Goal: Task Accomplishment & Management: Manage account settings

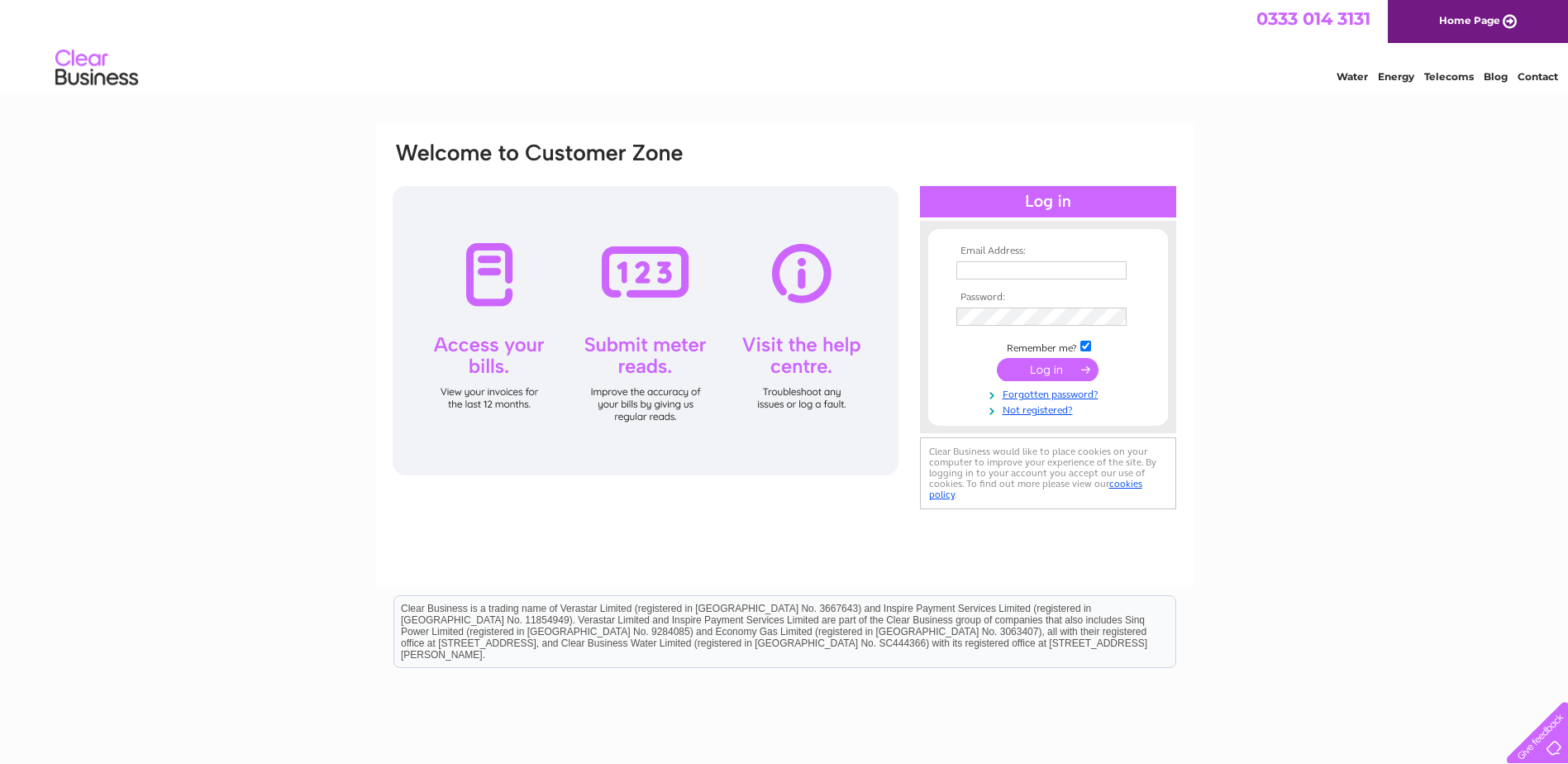
type input "[EMAIL_ADDRESS][DOMAIN_NAME]"
click at [1058, 369] on input "submit" at bounding box center [1047, 369] width 101 height 23
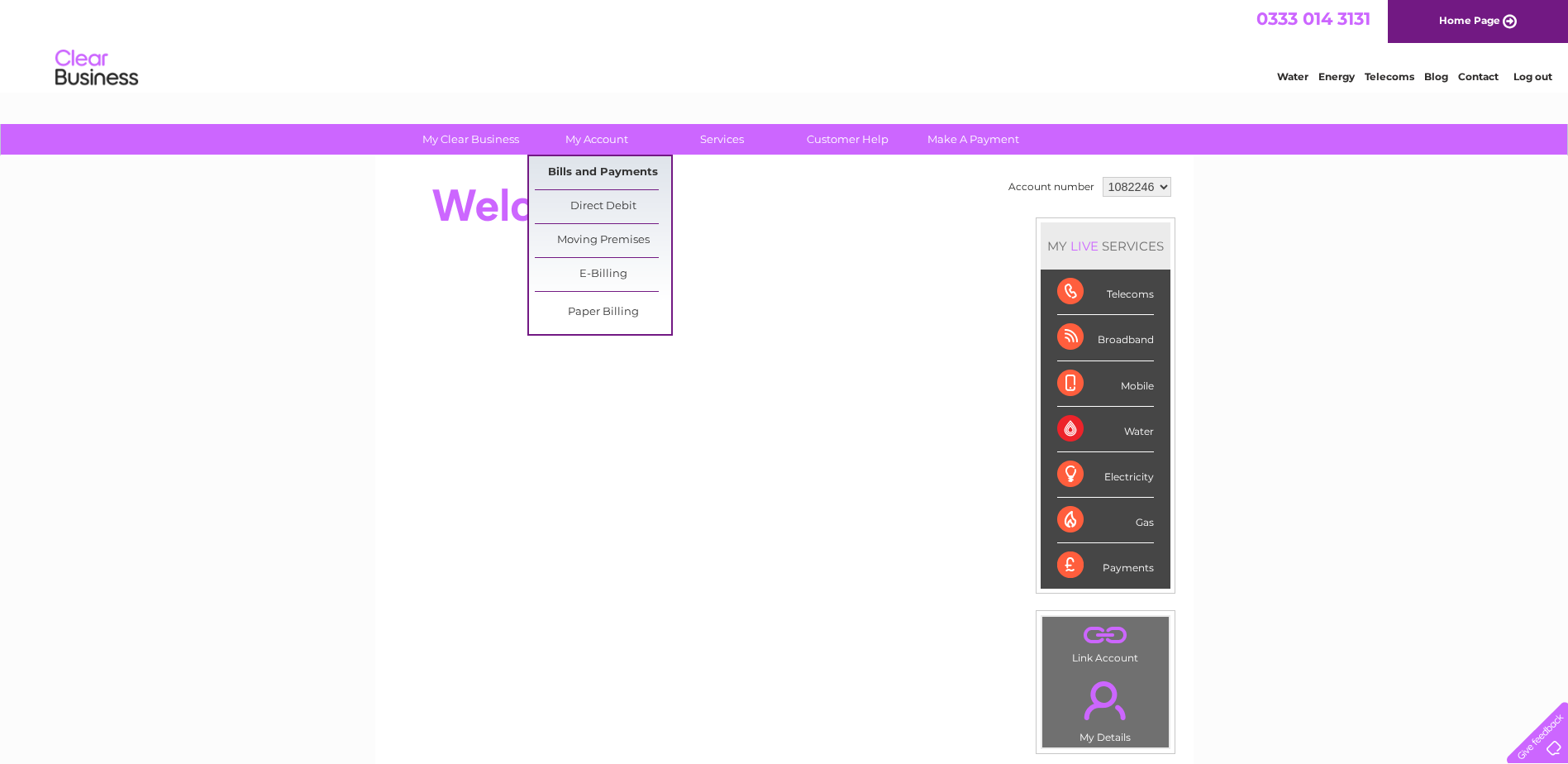
click at [592, 161] on link "Bills and Payments" at bounding box center [602, 172] width 136 height 33
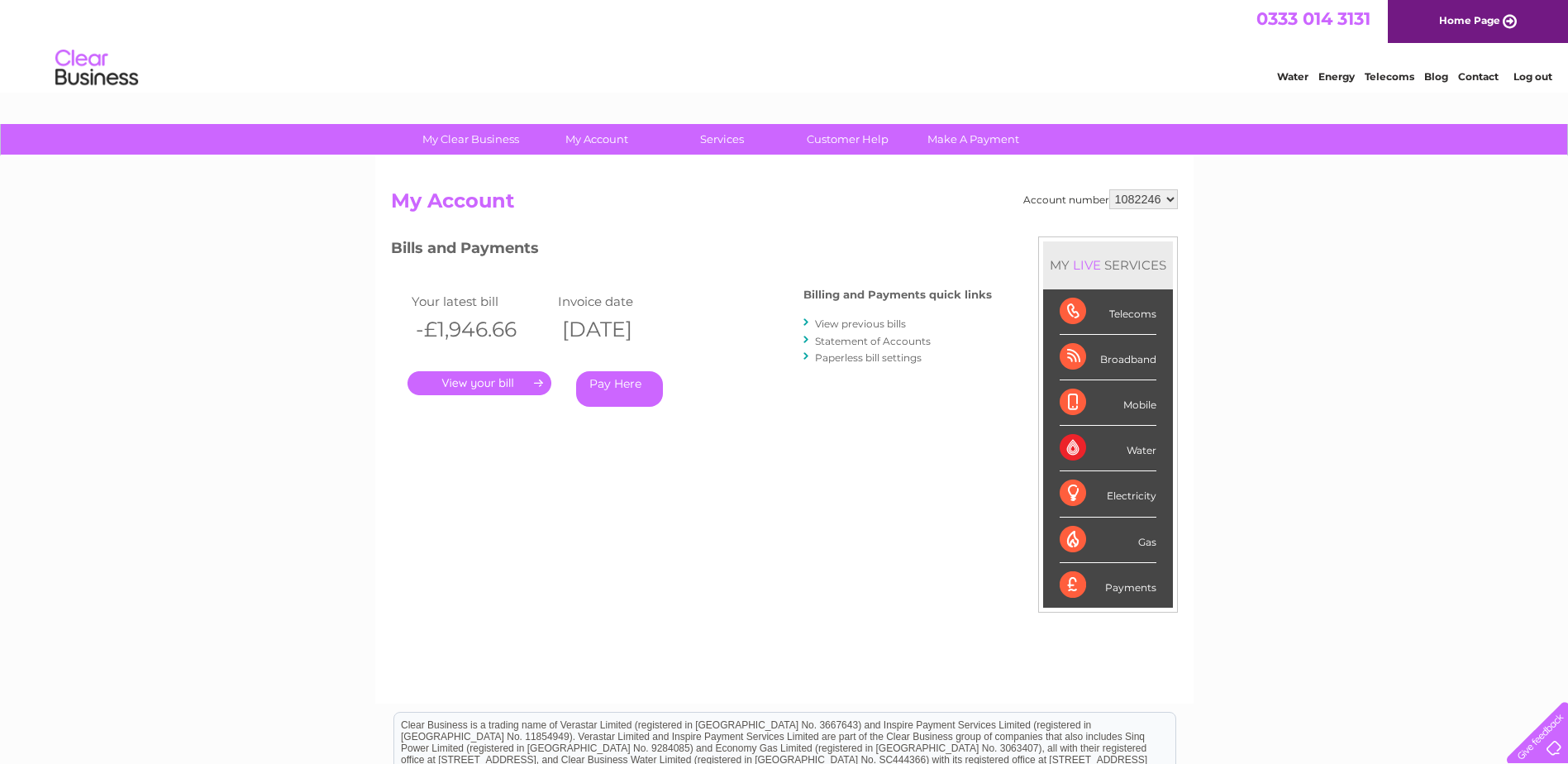
click at [489, 386] on link "." at bounding box center [479, 383] width 144 height 24
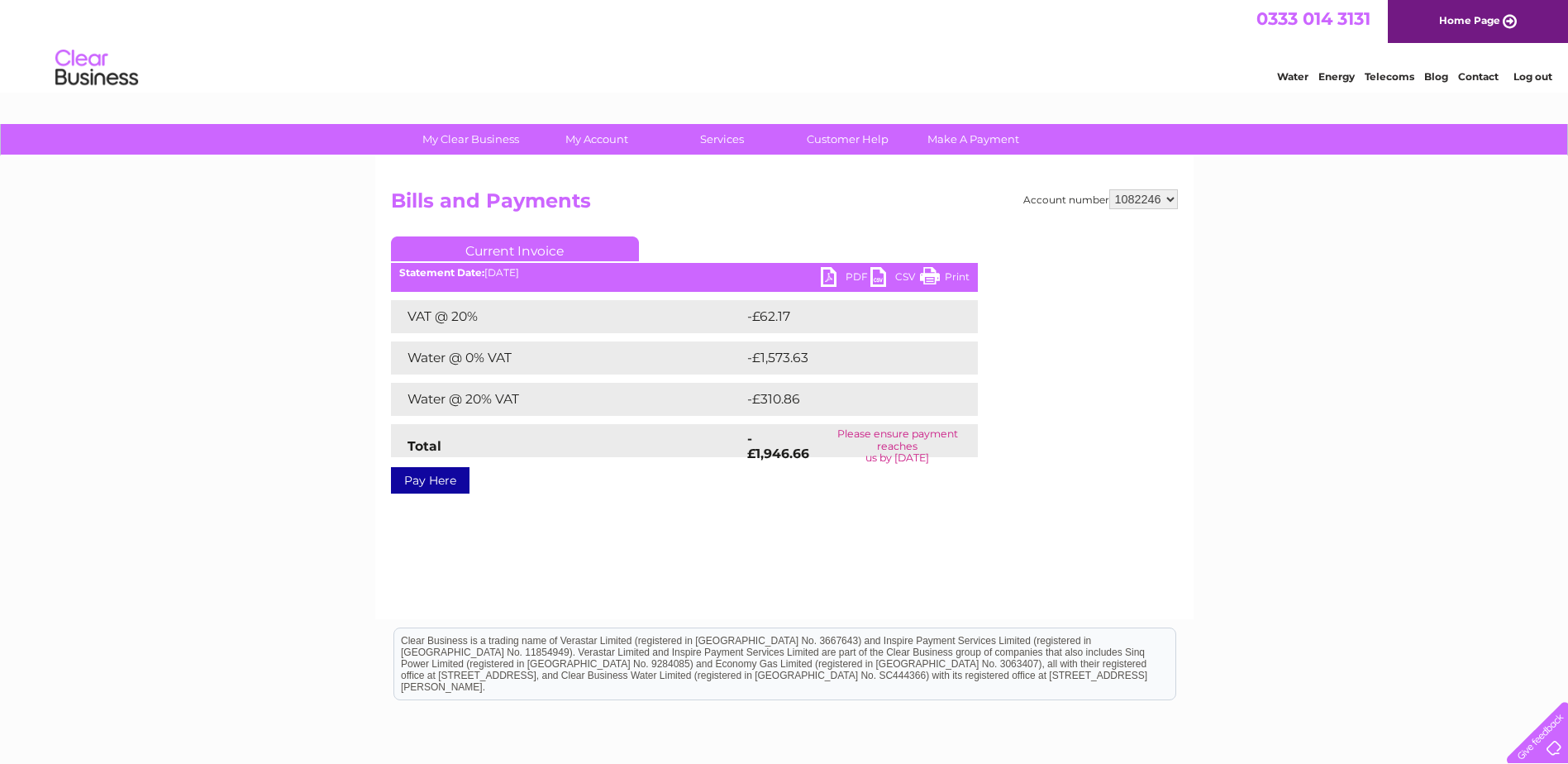
click at [846, 274] on link "PDF" at bounding box center [845, 279] width 50 height 24
click at [857, 282] on link "PDF" at bounding box center [845, 279] width 50 height 24
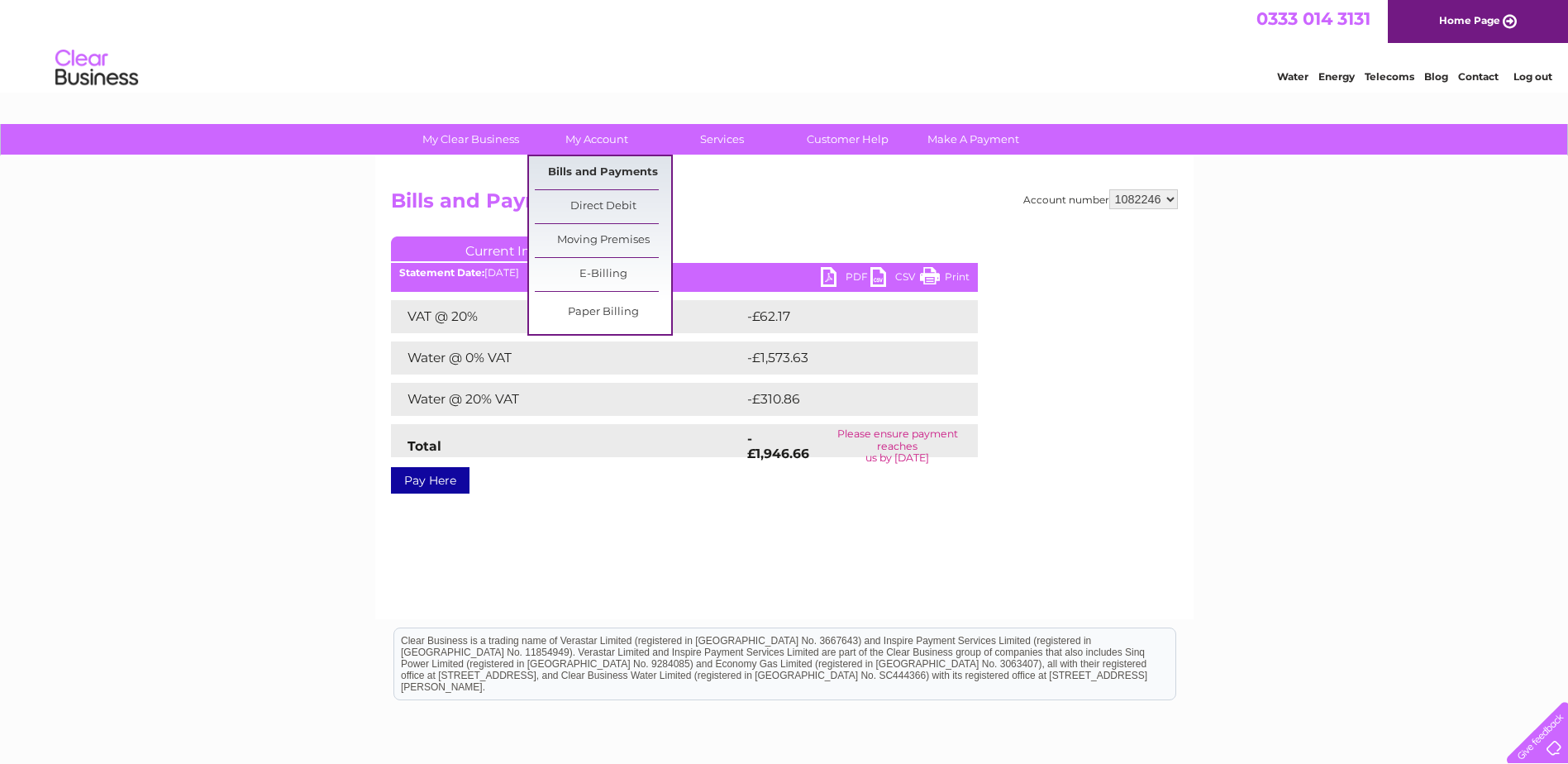
click at [612, 163] on link "Bills and Payments" at bounding box center [602, 172] width 136 height 33
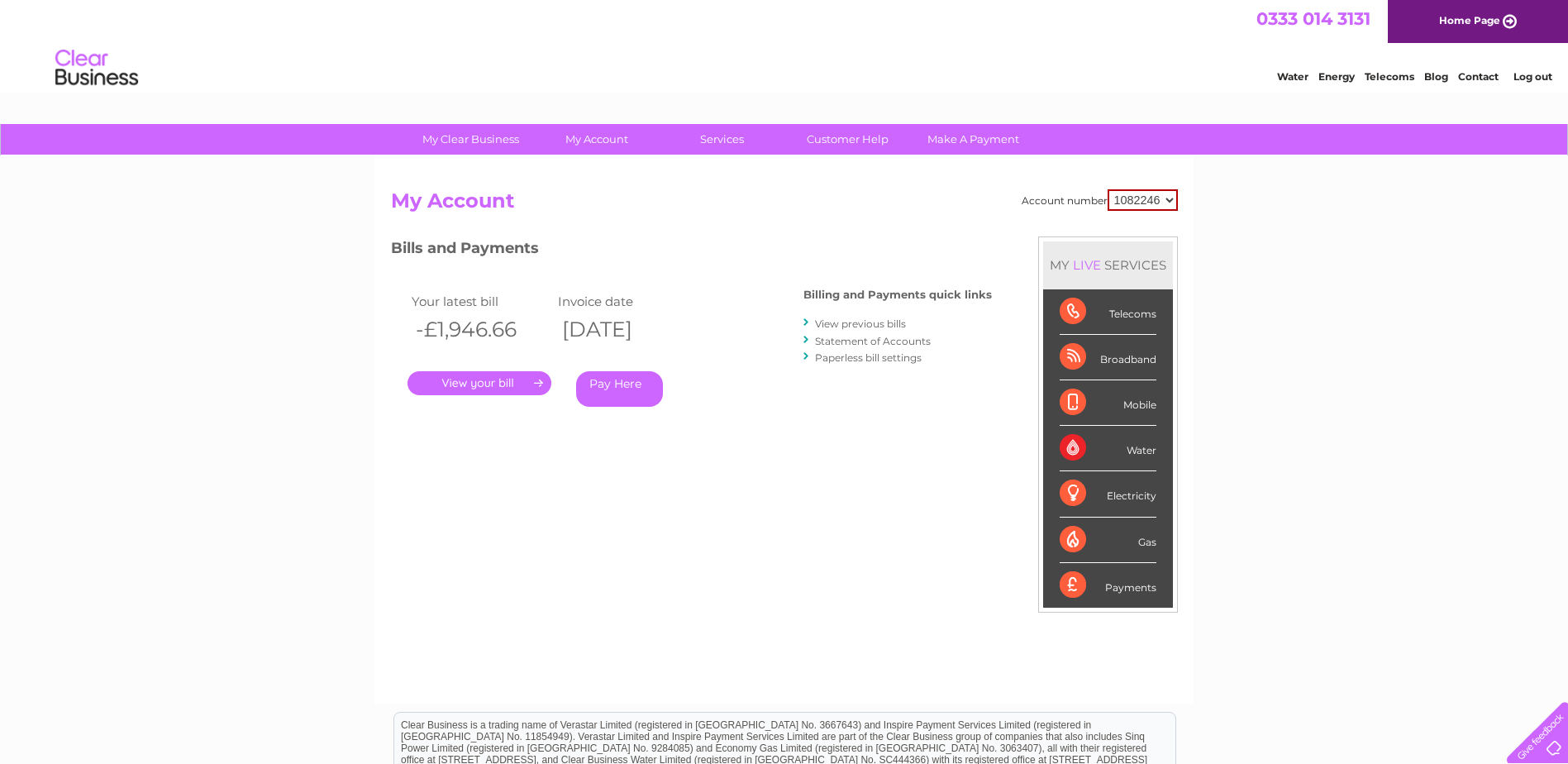
click at [606, 383] on link "Pay Here" at bounding box center [619, 389] width 86 height 36
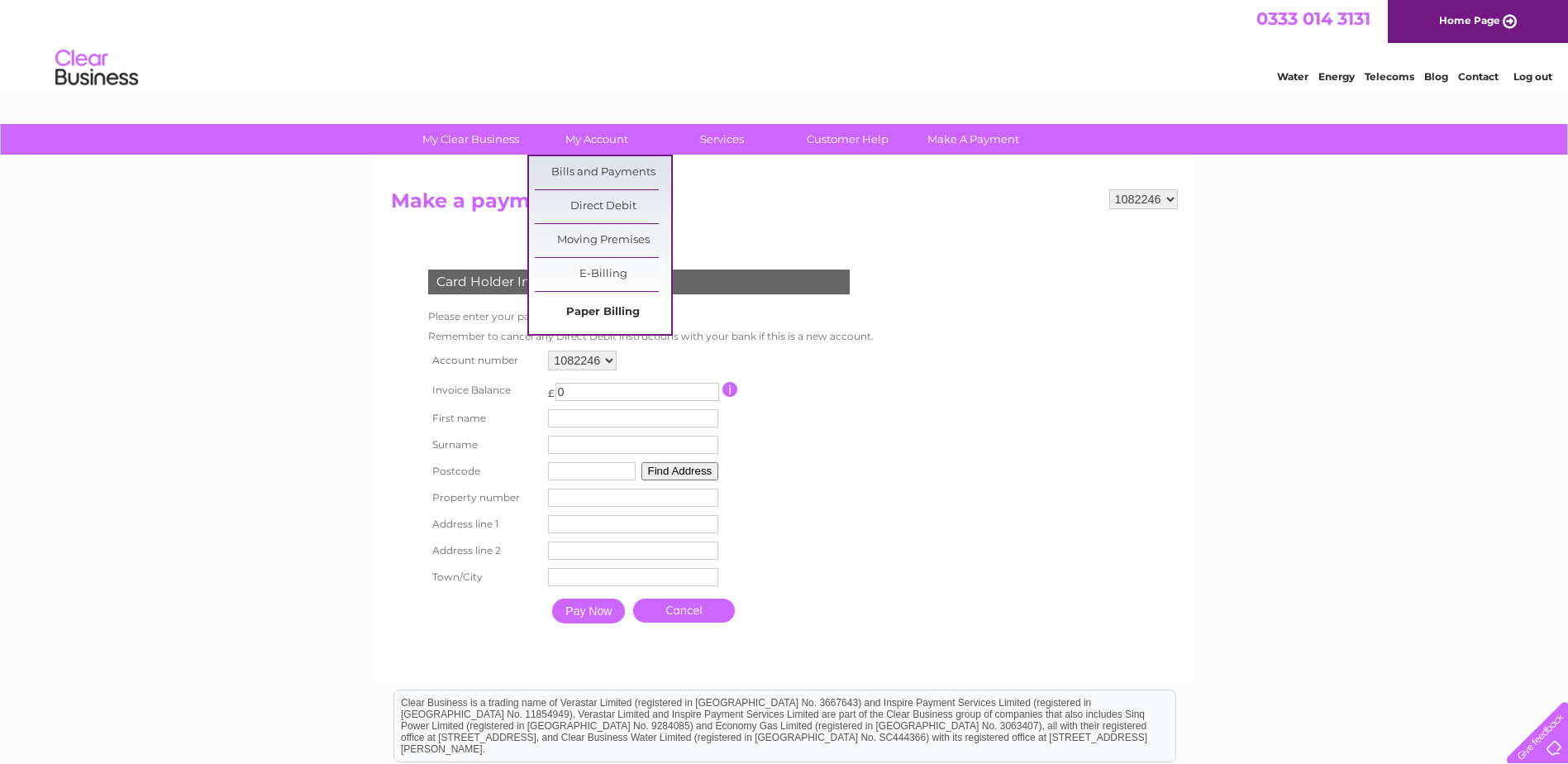
click at [622, 310] on link "Paper Billing" at bounding box center [602, 312] width 136 height 33
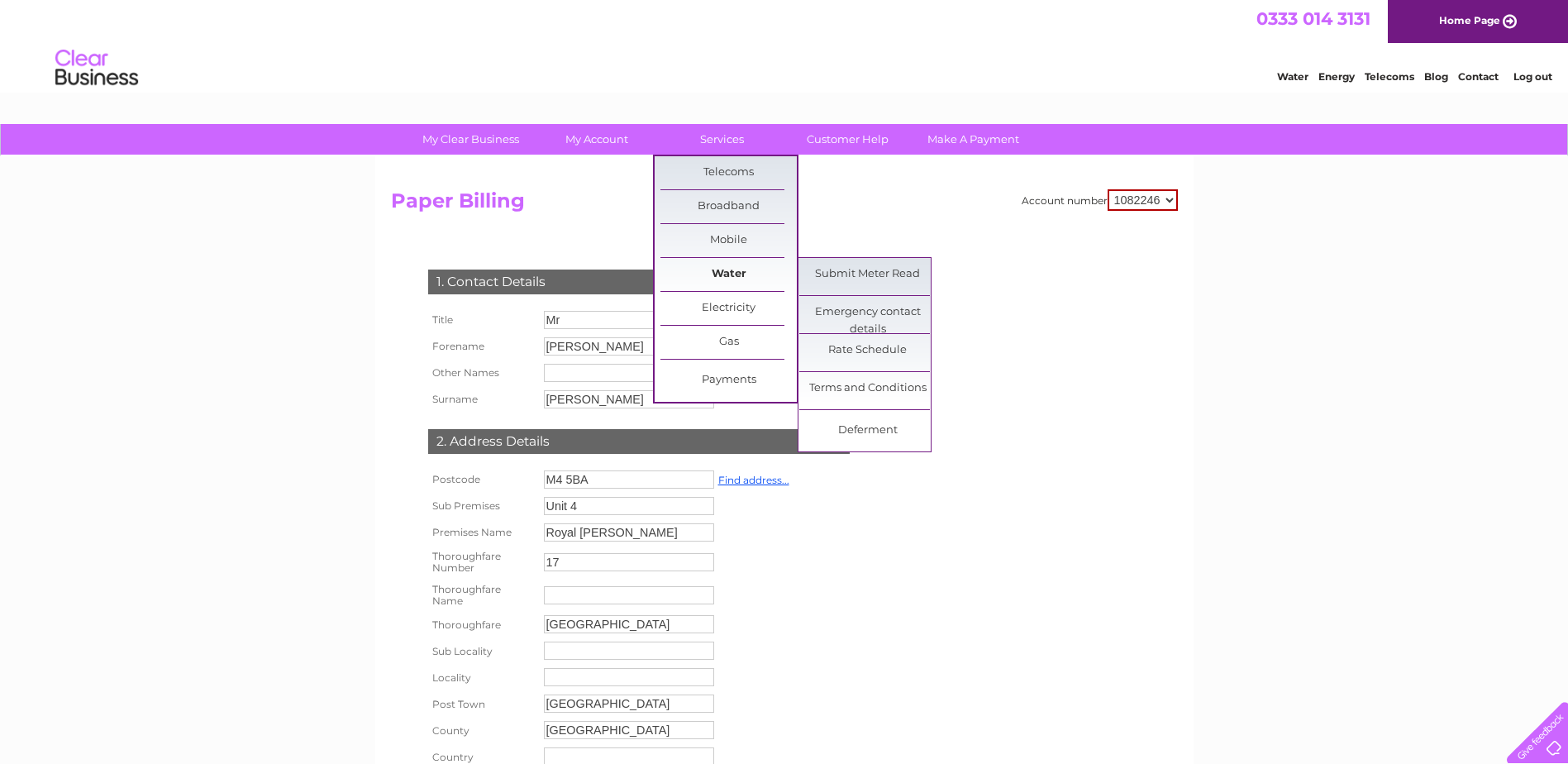
click at [734, 269] on link "Water" at bounding box center [728, 274] width 136 height 33
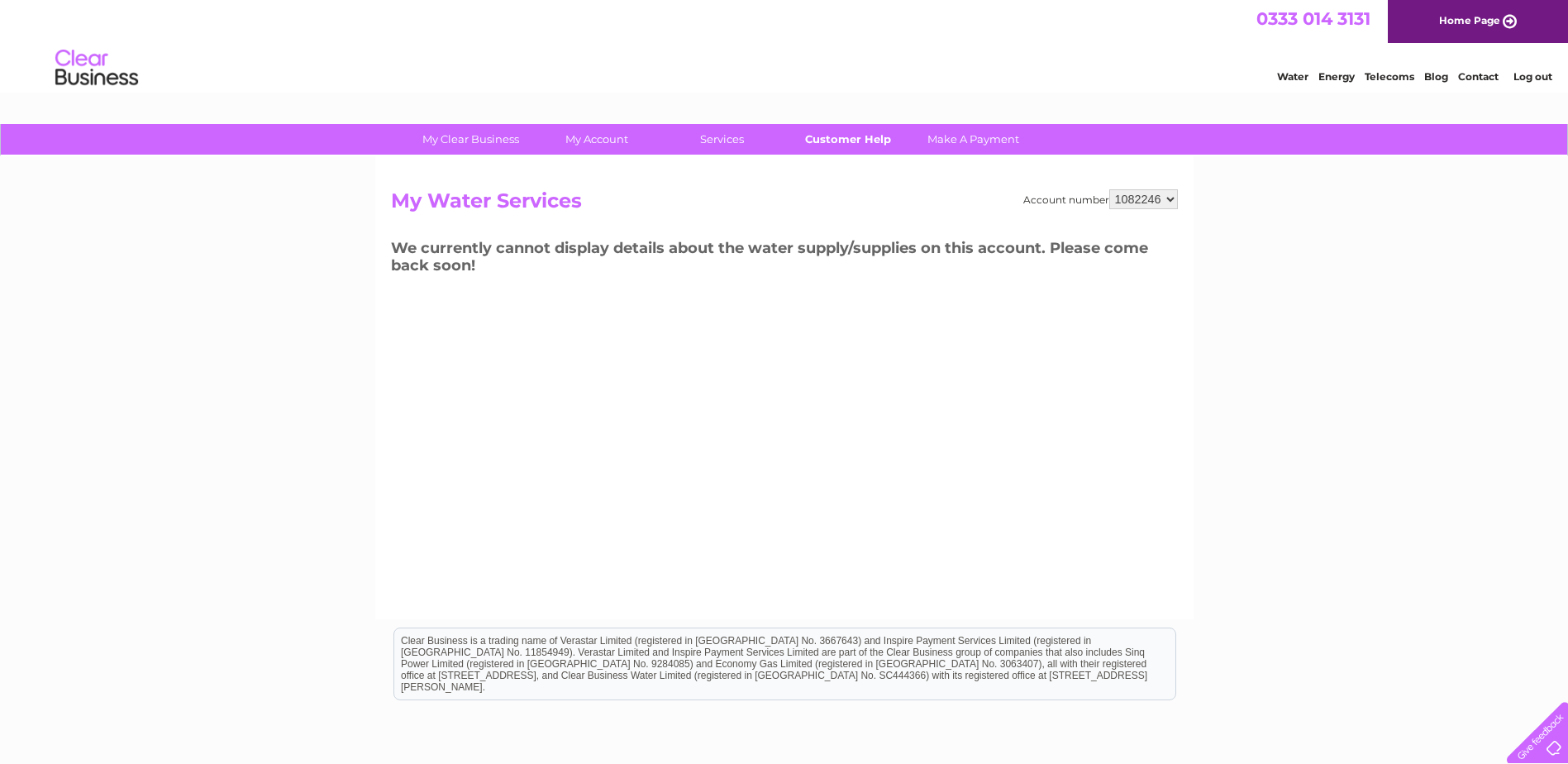
click at [843, 139] on link "Customer Help" at bounding box center [847, 139] width 136 height 31
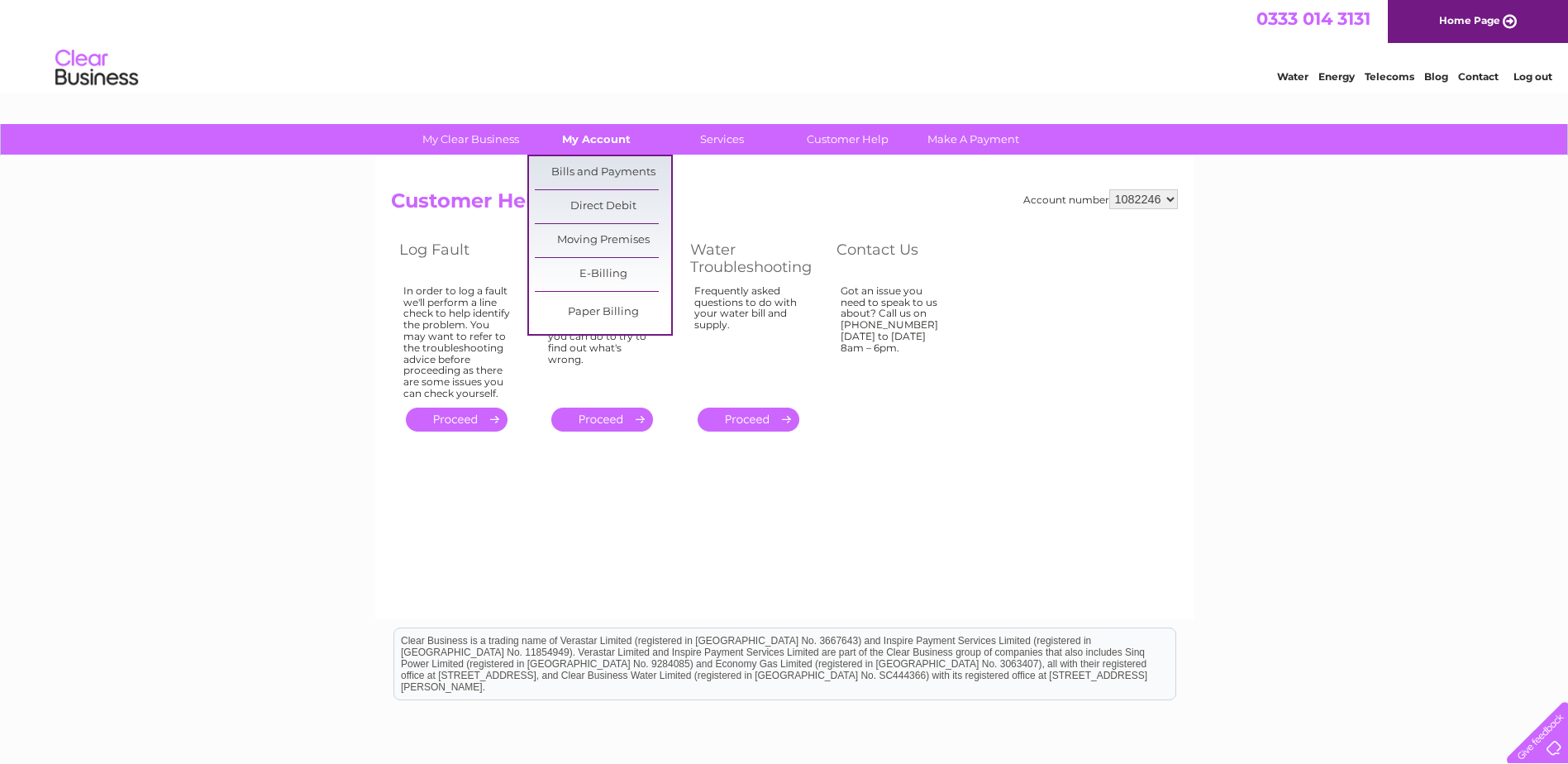
click at [593, 129] on link "My Account" at bounding box center [596, 139] width 136 height 31
click at [601, 162] on link "Bills and Payments" at bounding box center [602, 172] width 136 height 33
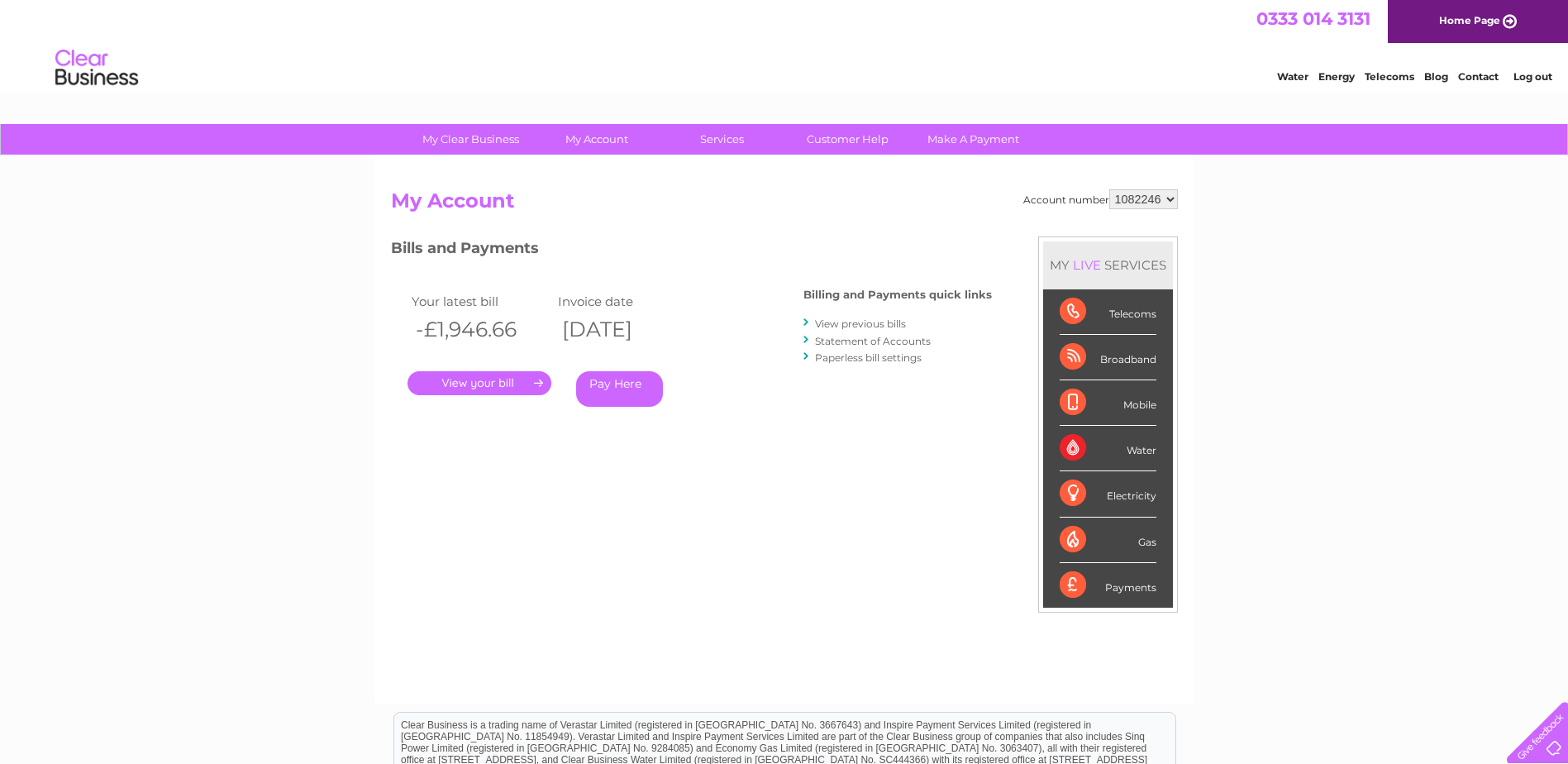
drag, startPoint x: 614, startPoint y: 488, endPoint x: 506, endPoint y: 489, distance: 108.0
click at [506, 489] on div "Account number 1082246 My Account MY LIVE SERVICES Telecoms Broadband Mobile Wa…" at bounding box center [784, 438] width 786 height 497
click at [882, 322] on link "View previous bills" at bounding box center [860, 323] width 91 height 12
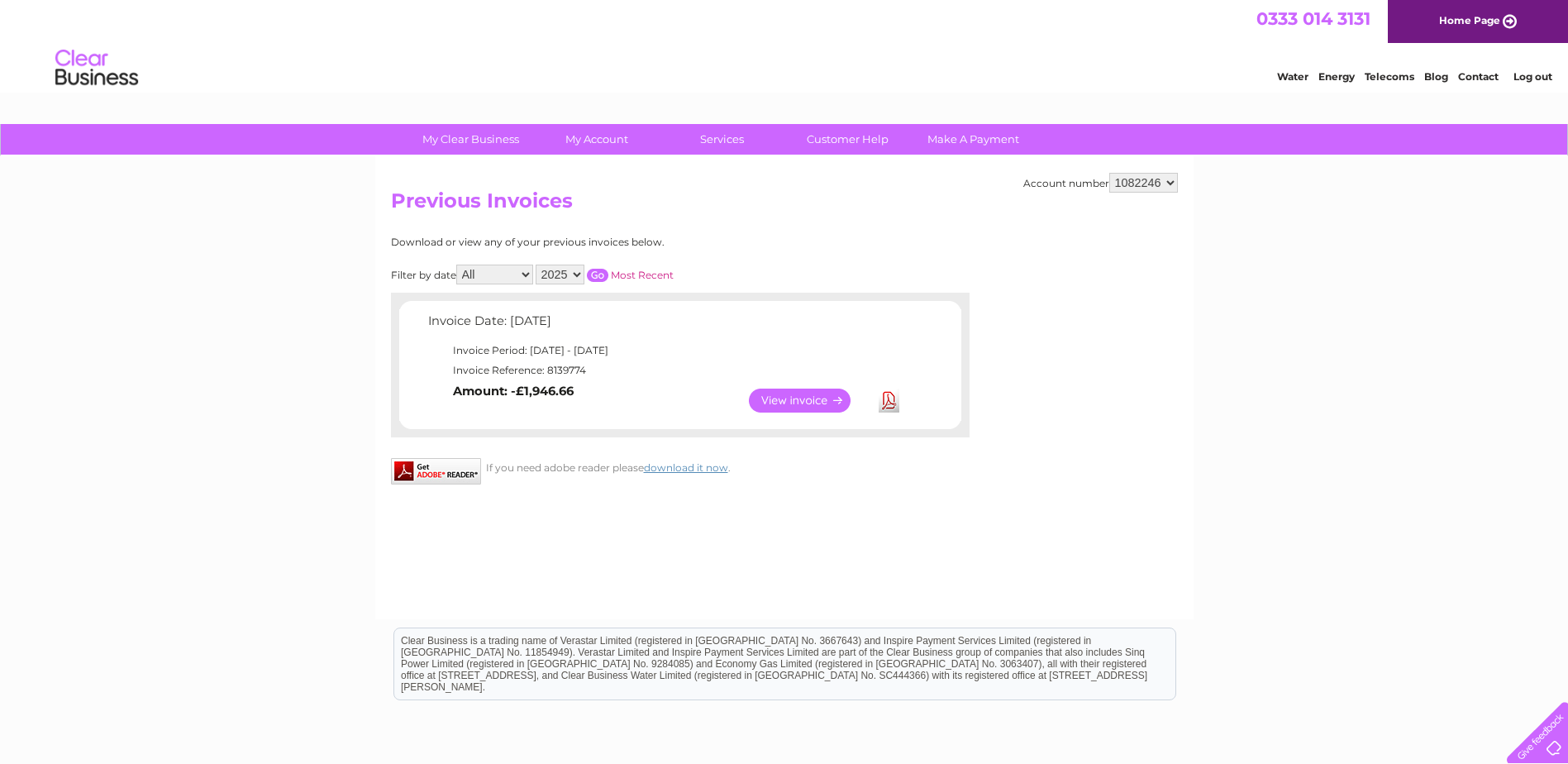
click at [565, 275] on select "2025 2023 2022" at bounding box center [560, 274] width 49 height 20
click at [537, 265] on select "2025 2023 2022" at bounding box center [560, 274] width 49 height 20
click at [601, 278] on input "button" at bounding box center [597, 275] width 22 height 13
click at [558, 275] on select "2025 2023 2022" at bounding box center [560, 274] width 49 height 20
click at [537, 265] on select "2025 2023 2022" at bounding box center [560, 274] width 49 height 20
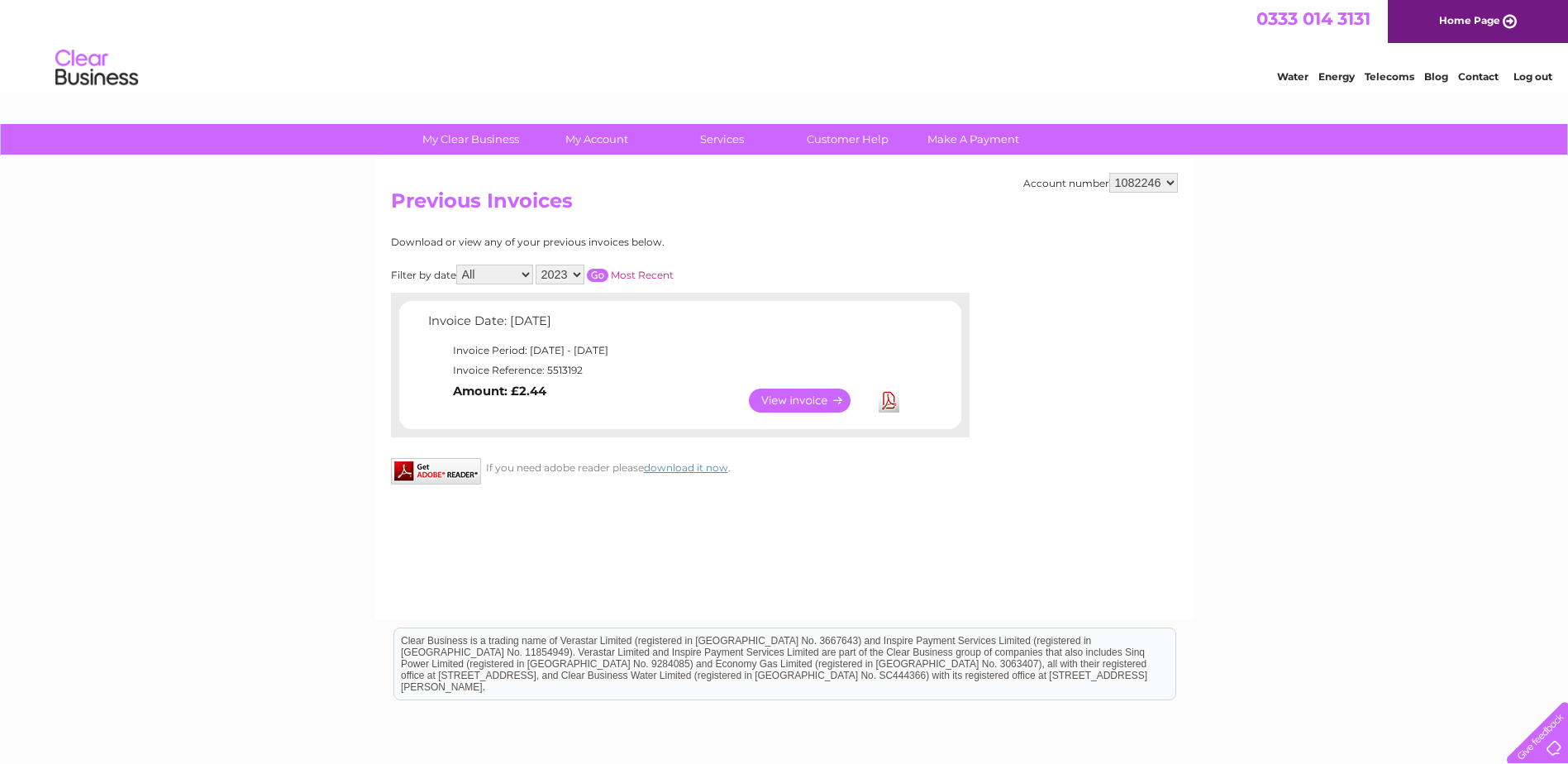
click at [573, 271] on select "2025 2023 2022" at bounding box center [560, 274] width 49 height 20
select select "2025"
click at [537, 265] on select "2025 2023 2022" at bounding box center [560, 274] width 49 height 20
click at [601, 274] on input "button" at bounding box center [597, 275] width 22 height 13
click at [571, 269] on select "2025 2023 2022" at bounding box center [560, 274] width 49 height 20
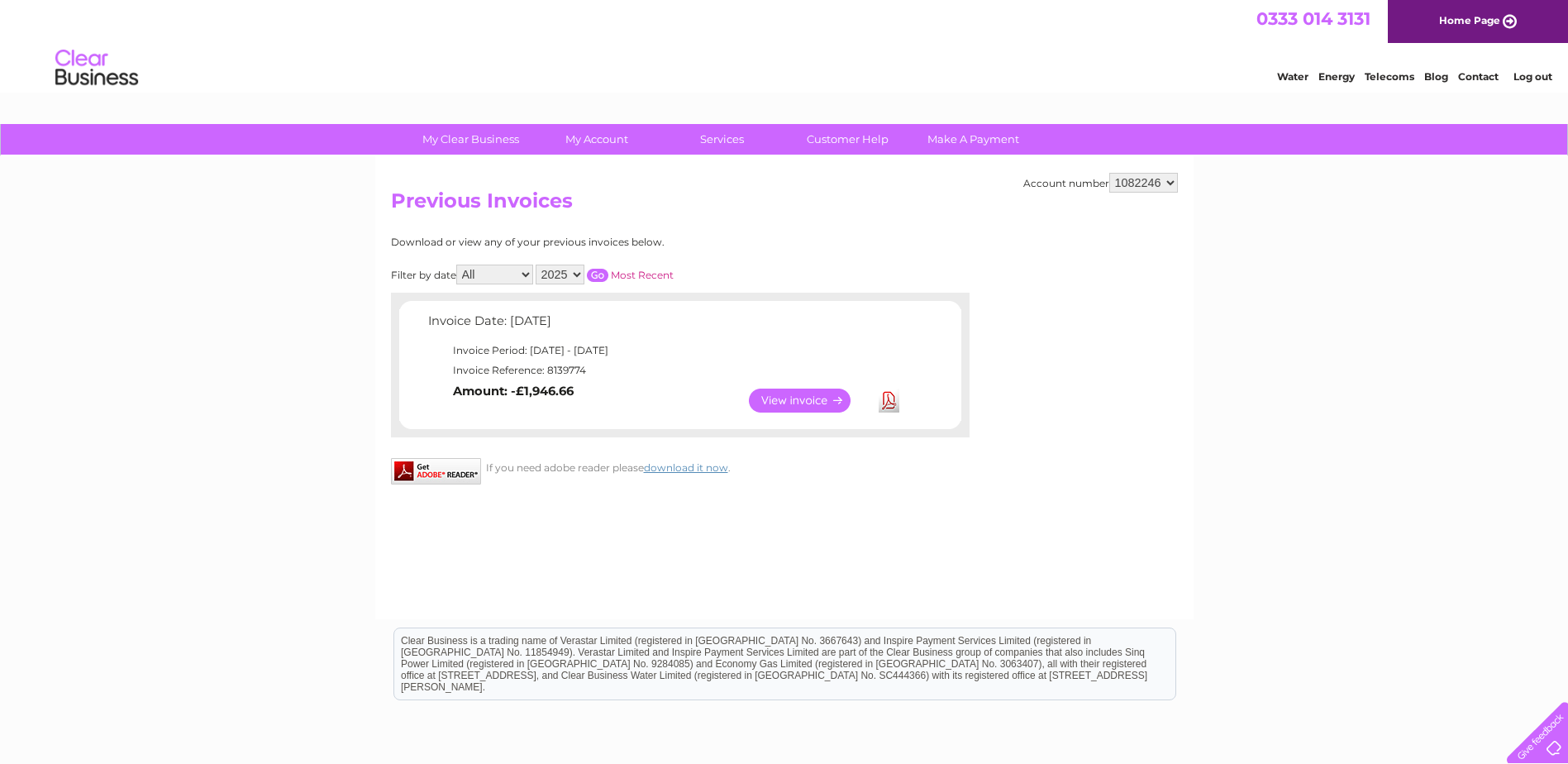
click at [870, 202] on h2 "Previous Invoices" at bounding box center [784, 205] width 786 height 31
